Goal: Information Seeking & Learning: Find specific page/section

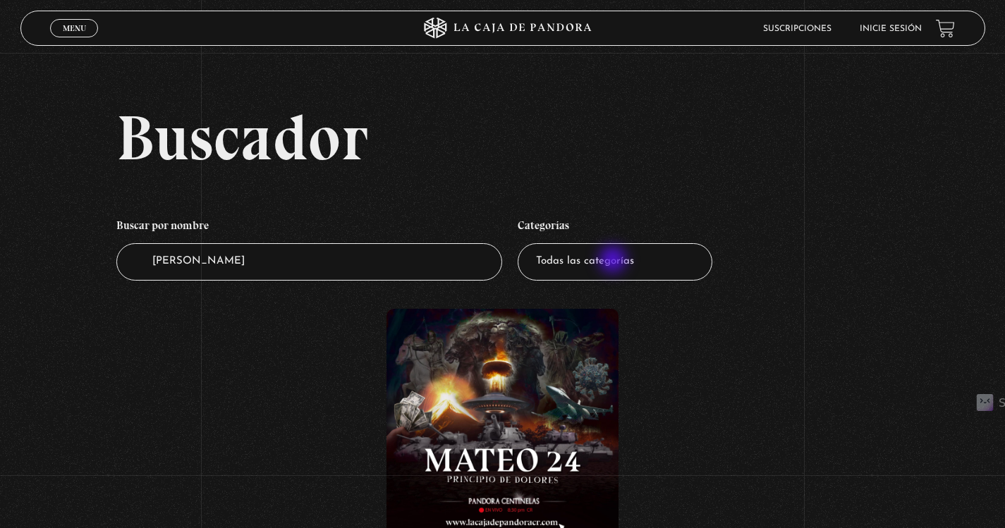
click at [614, 262] on select "Todas las categorías 11:11 Humanitario (1) Amo los Lunes (3) Análisis de series…" at bounding box center [615, 261] width 195 height 37
select select "centinelas"
click at [523, 243] on select "Todas las categorías 11:11 Humanitario (1) Amo los Lunes (3) Análisis de series…" at bounding box center [615, 261] width 195 height 37
click at [324, 262] on input "mateo" at bounding box center [309, 261] width 386 height 37
type input "m"
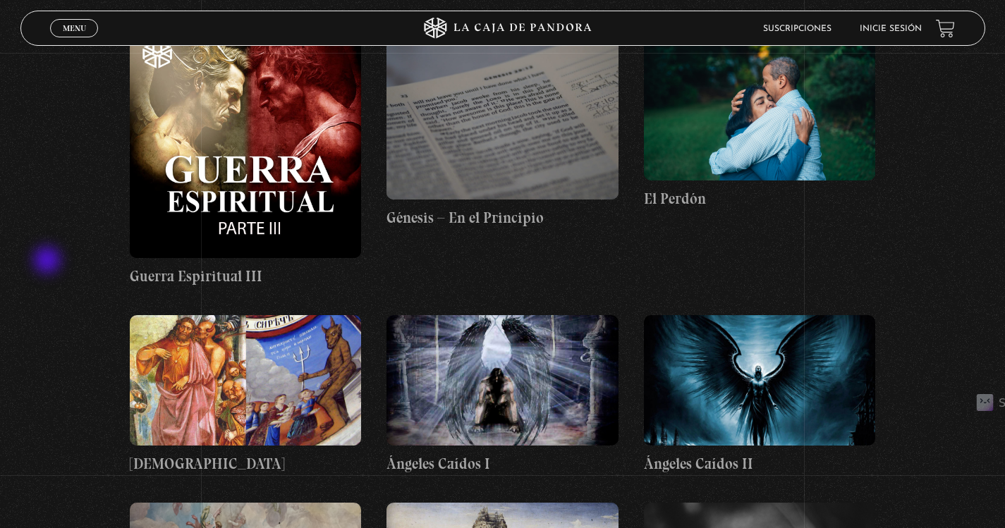
scroll to position [9850, 0]
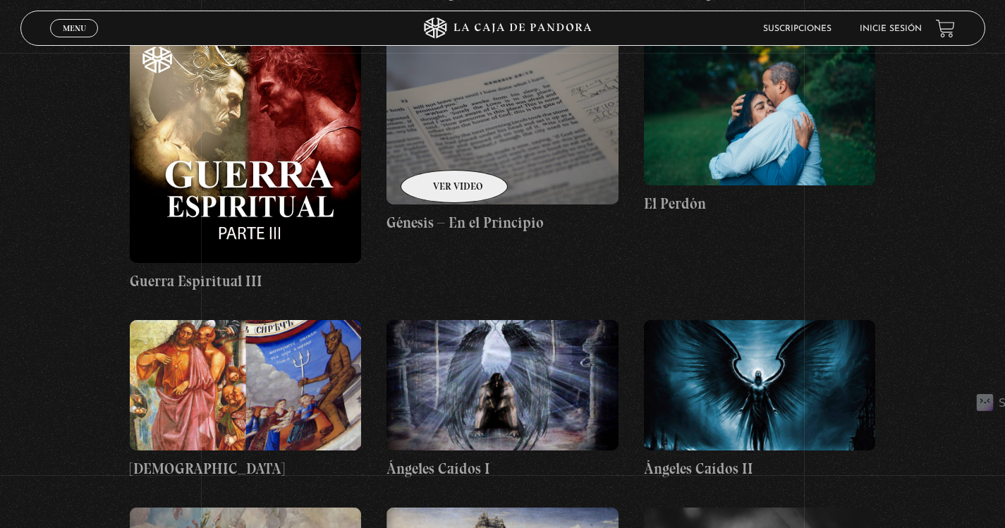
click at [436, 149] on figure at bounding box center [501, 117] width 231 height 173
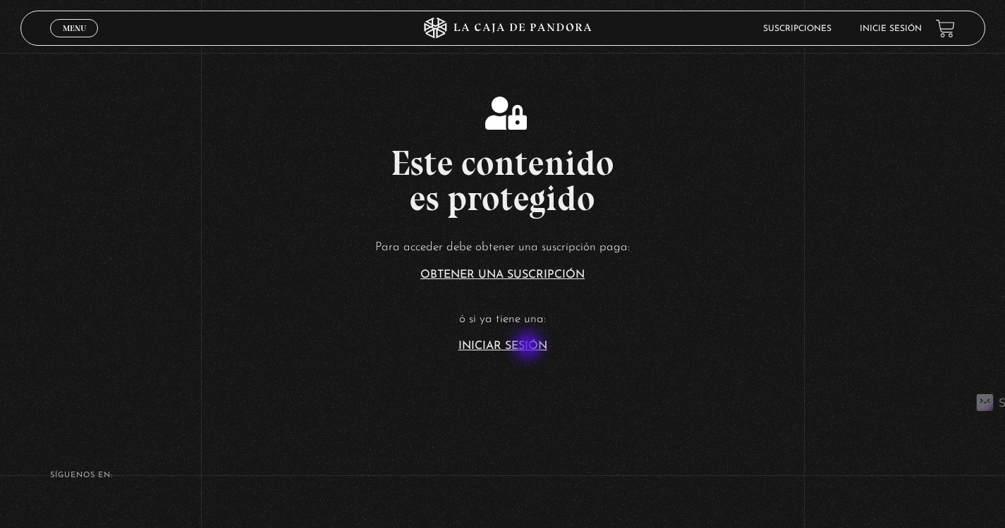
click at [525, 348] on link "Iniciar Sesión" at bounding box center [502, 346] width 89 height 11
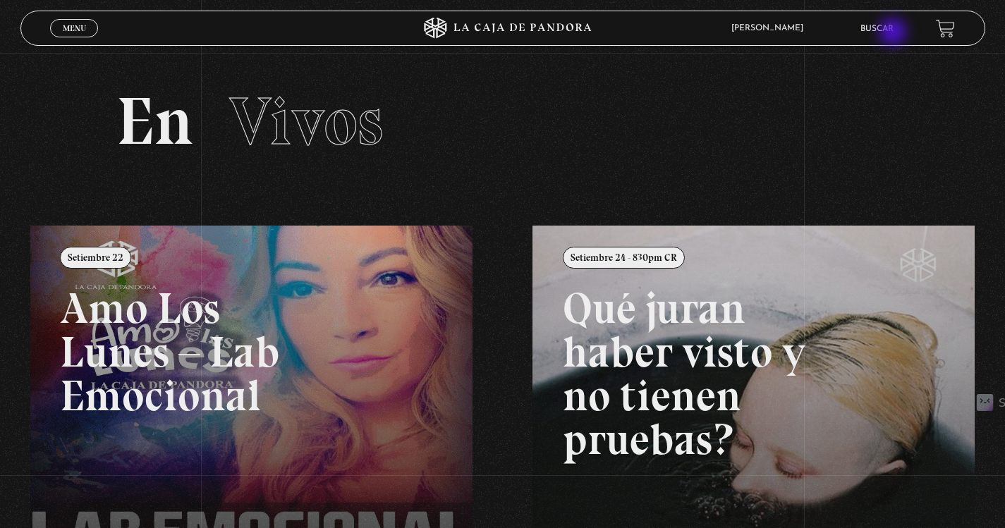
click at [893, 37] on li "Buscar" at bounding box center [876, 29] width 33 height 22
click at [891, 31] on link "Buscar" at bounding box center [876, 29] width 33 height 8
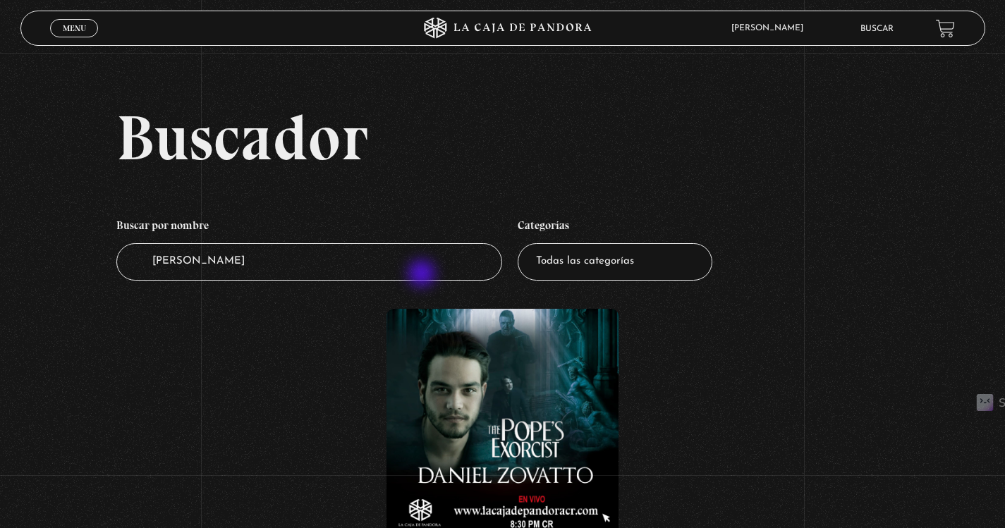
click at [423, 275] on input "[PERSON_NAME]" at bounding box center [309, 261] width 386 height 37
type input "d"
type input "genesis"
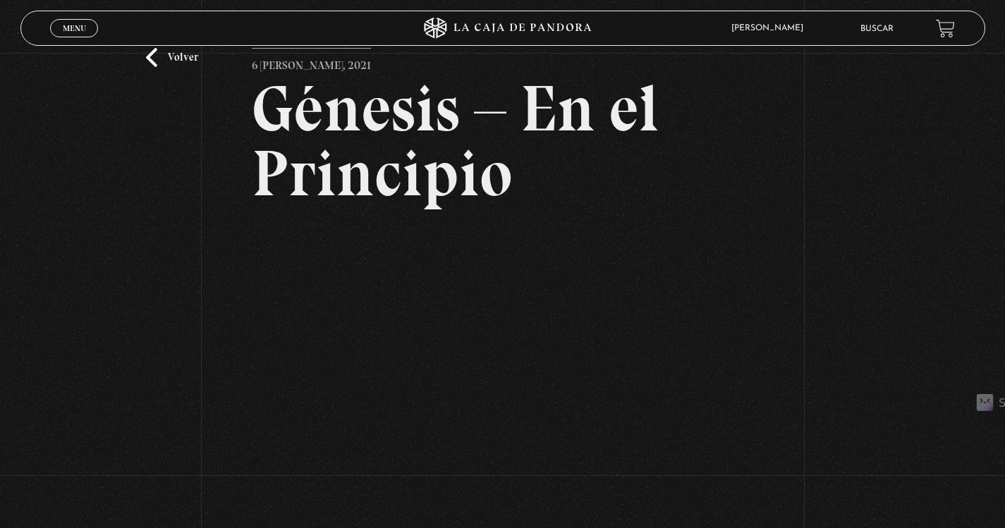
scroll to position [95, 0]
